Goal: Task Accomplishment & Management: Manage account settings

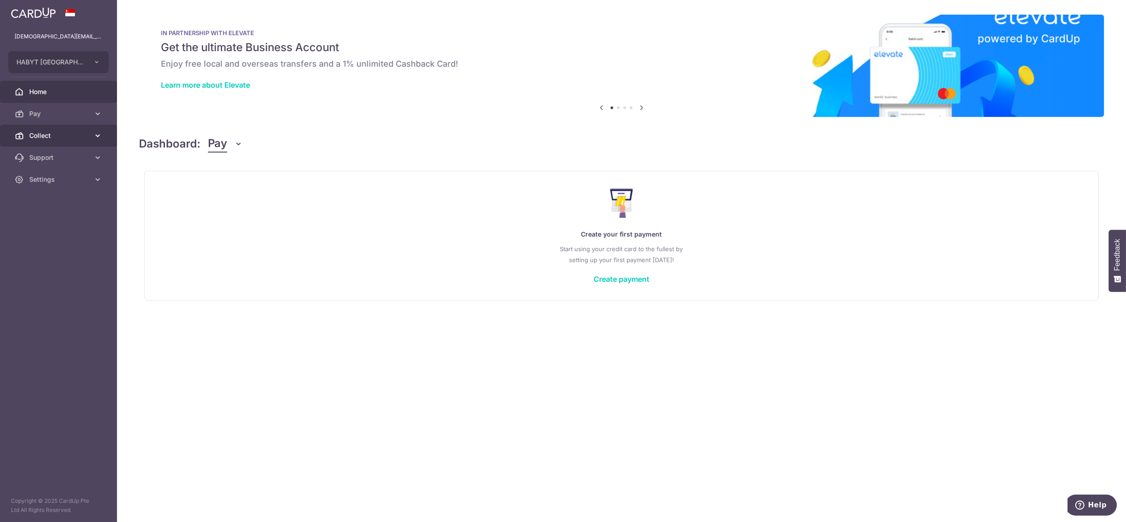
click at [45, 133] on span "Collect" at bounding box center [59, 135] width 60 height 9
click at [49, 158] on span "Dashboard" at bounding box center [59, 157] width 60 height 9
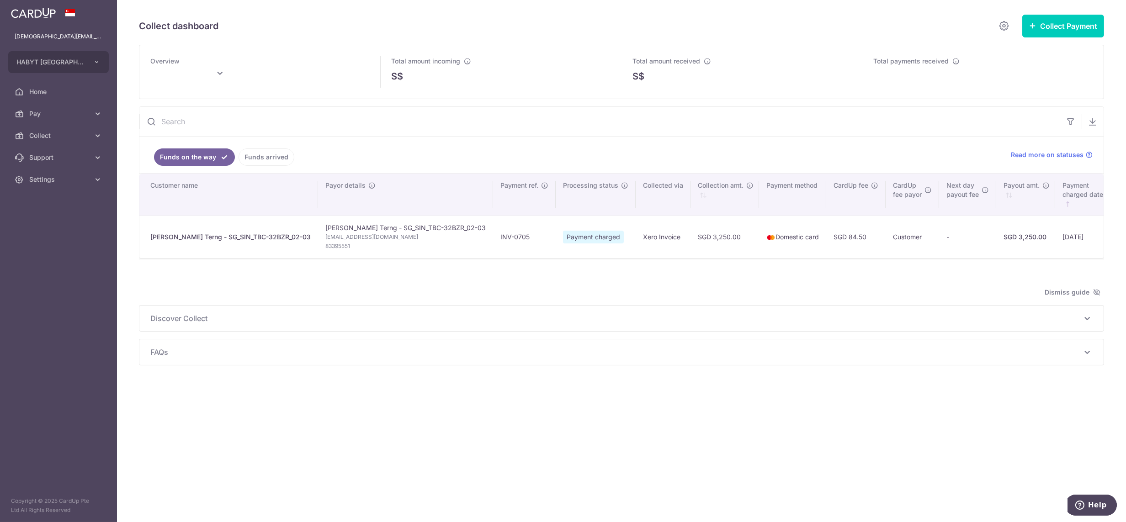
drag, startPoint x: 67, startPoint y: 179, endPoint x: 64, endPoint y: 202, distance: 23.6
click at [67, 179] on span "Settings" at bounding box center [59, 179] width 60 height 9
click at [44, 224] on span "Logout" at bounding box center [59, 223] width 60 height 9
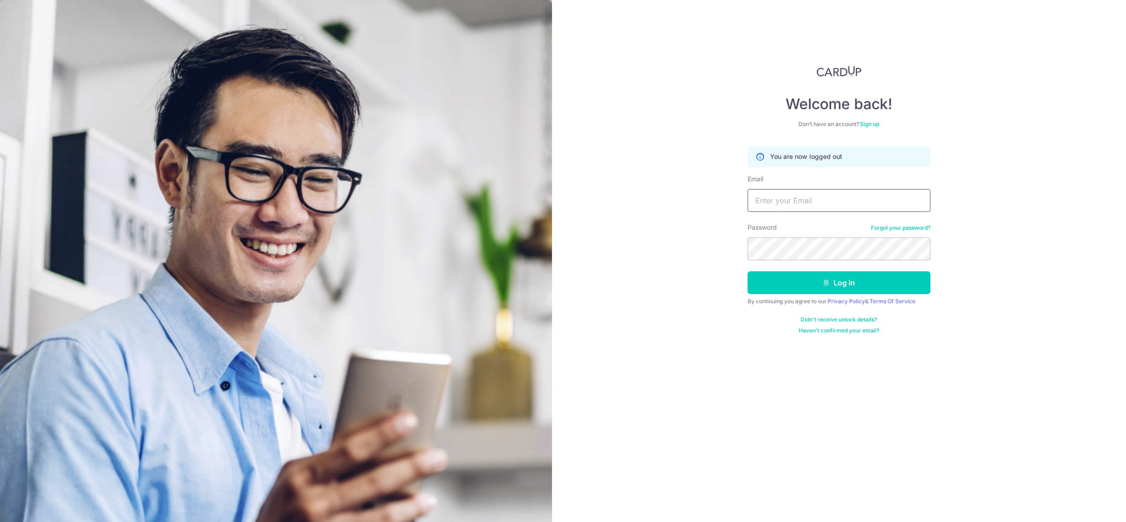
click at [798, 203] on input "Email" at bounding box center [839, 200] width 183 height 23
